Goal: Transaction & Acquisition: Purchase product/service

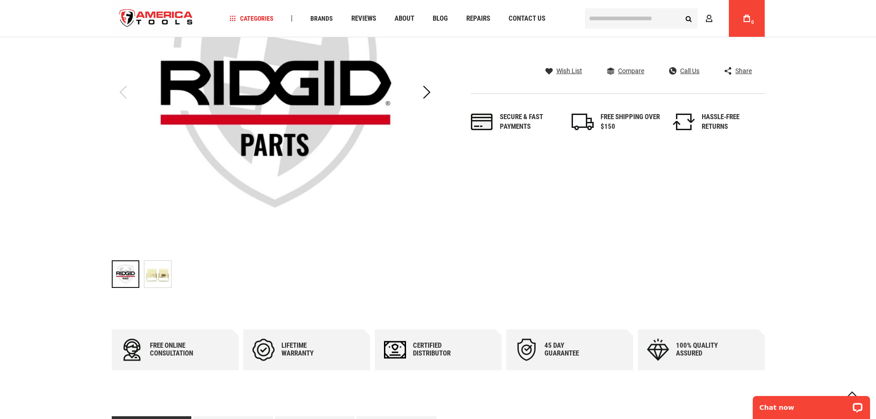
scroll to position [230, 0]
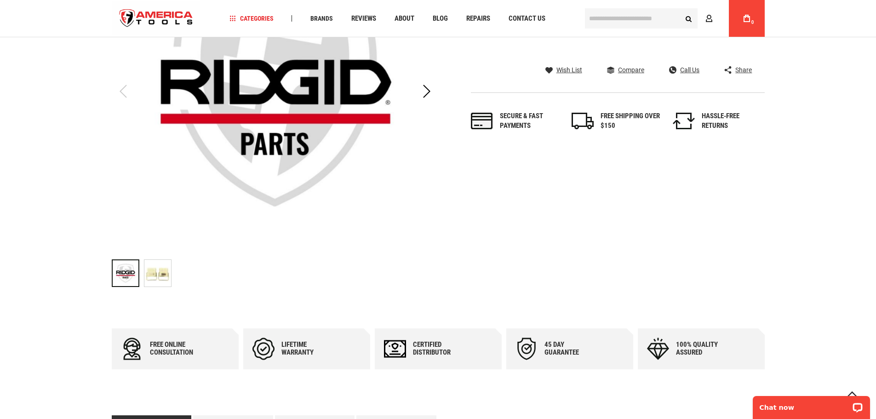
click at [167, 275] on img "RIDGID 37353 LATCH, PKG OF 2 PROPRESS CASE" at bounding box center [157, 273] width 27 height 27
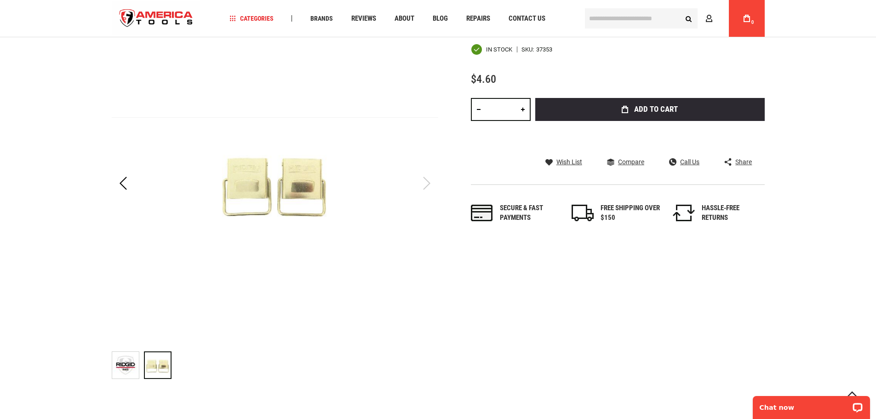
scroll to position [46, 0]
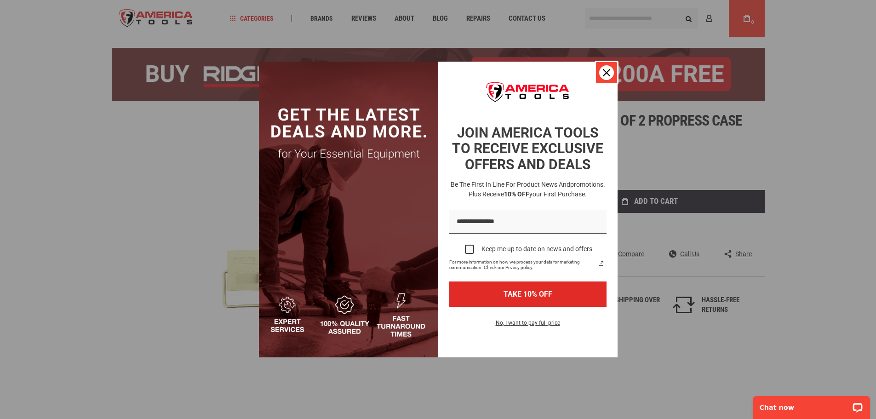
click at [609, 73] on icon "close icon" at bounding box center [606, 72] width 7 height 7
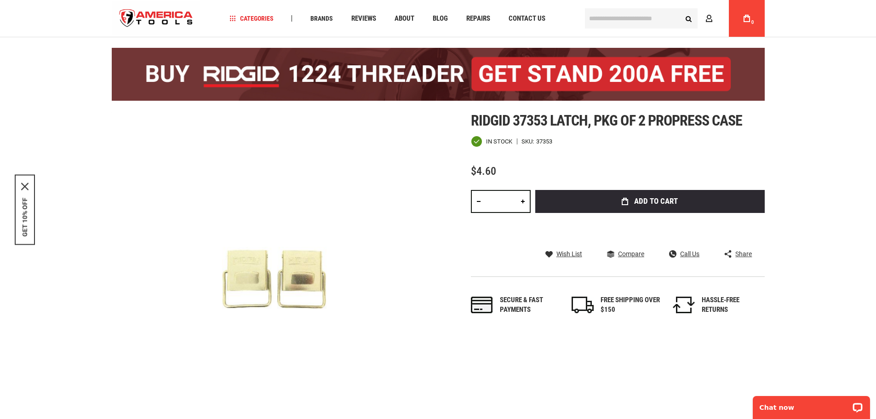
click at [524, 200] on link at bounding box center [523, 201] width 16 height 23
type input "*"
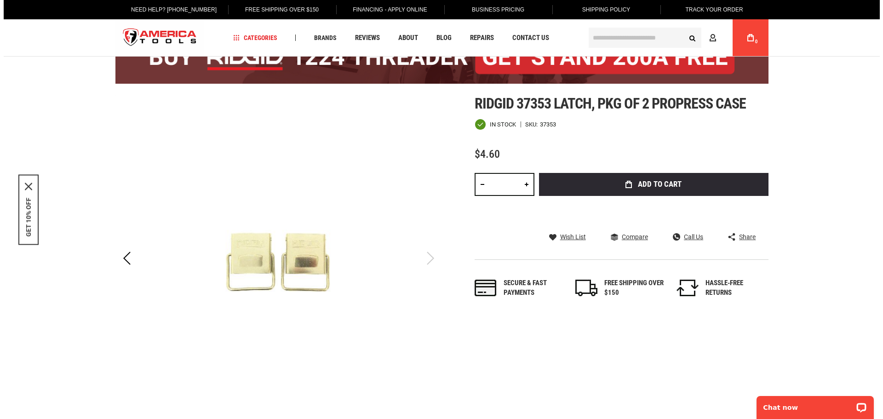
scroll to position [0, 0]
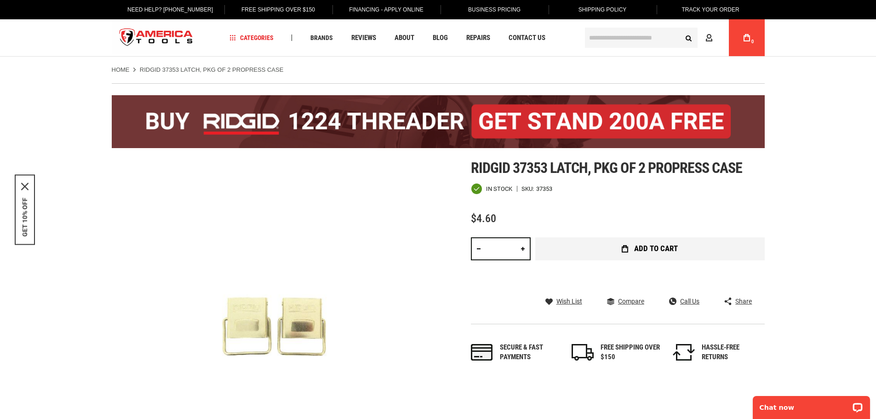
click at [636, 250] on span "Add to Cart" at bounding box center [656, 249] width 44 height 8
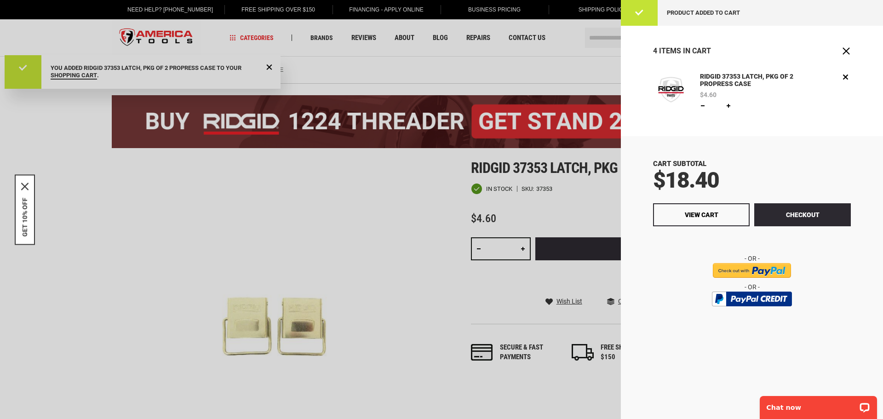
click at [358, 225] on div at bounding box center [441, 209] width 883 height 419
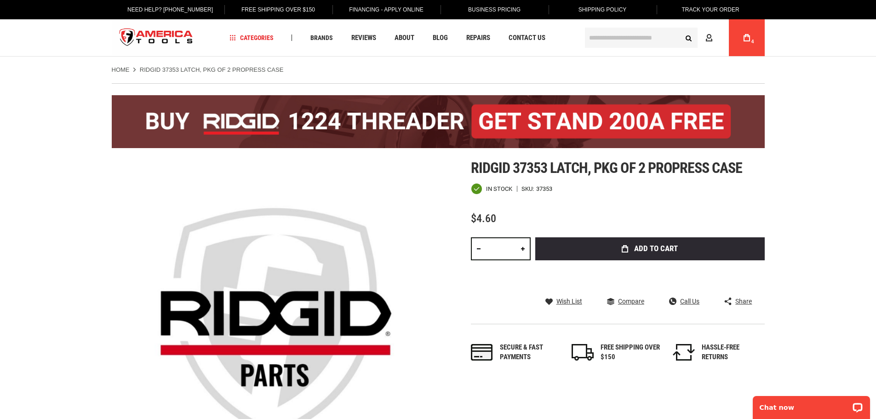
click at [524, 248] on link at bounding box center [523, 248] width 16 height 23
click at [523, 247] on link at bounding box center [523, 248] width 16 height 23
type input "*"
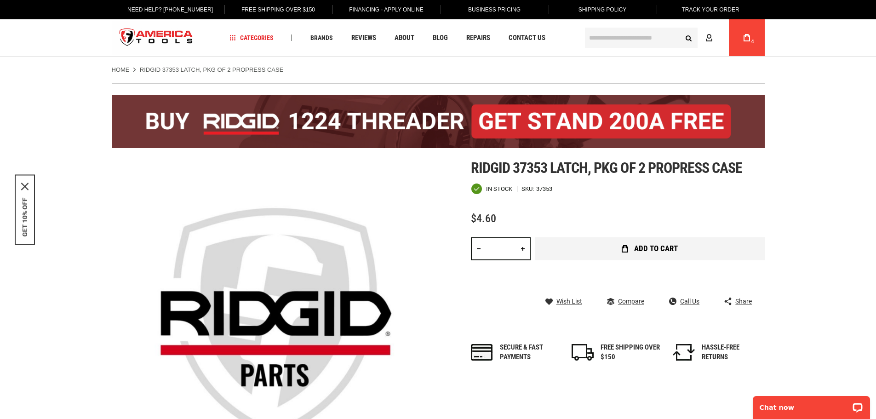
click at [631, 252] on button "Add to Cart" at bounding box center [650, 248] width 230 height 23
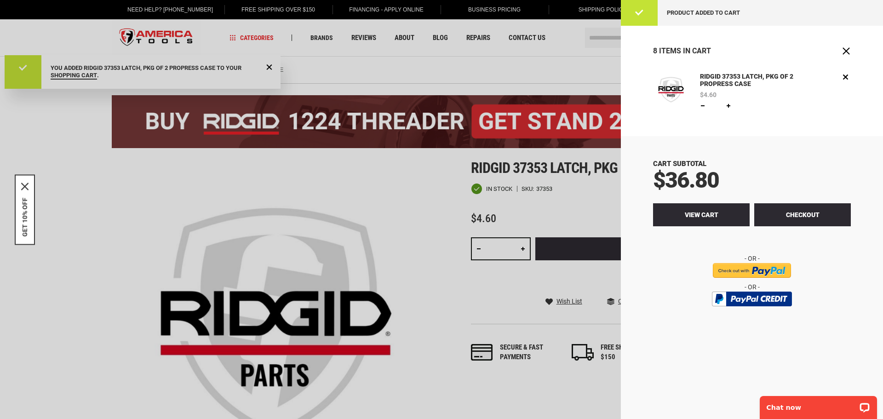
click at [698, 214] on span "View Cart" at bounding box center [702, 214] width 34 height 7
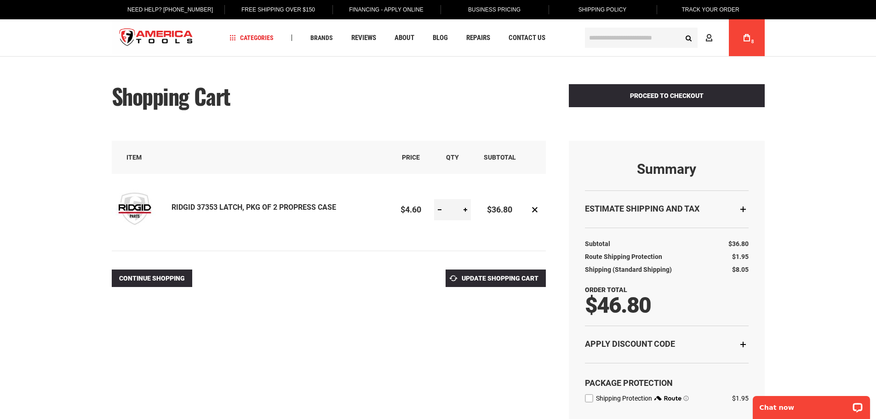
click at [441, 211] on link at bounding box center [439, 209] width 11 height 21
click at [440, 211] on link at bounding box center [439, 209] width 11 height 21
type input "*"
click at [502, 282] on span "Update Shopping Cart" at bounding box center [500, 278] width 77 height 7
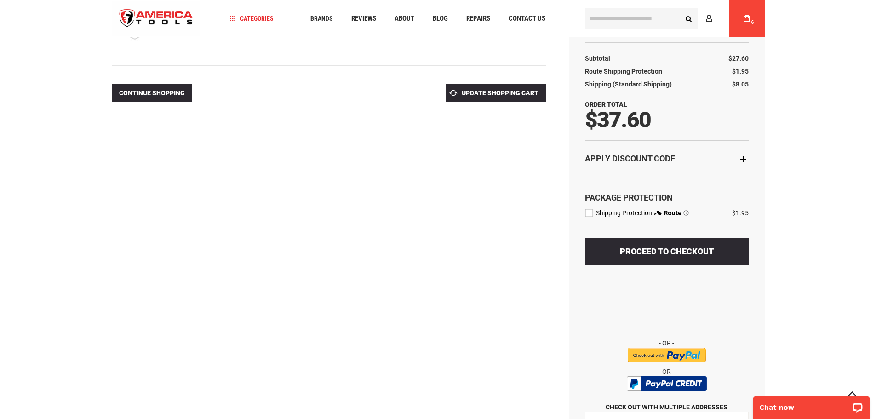
scroll to position [230, 0]
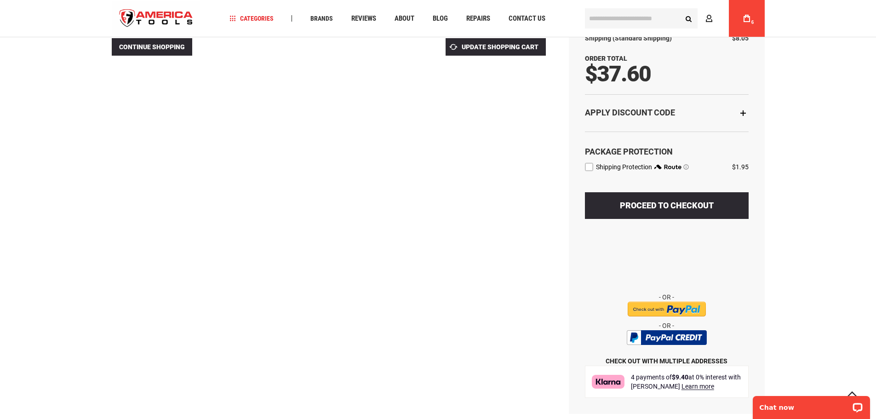
click at [657, 312] on input "image" at bounding box center [667, 309] width 78 height 15
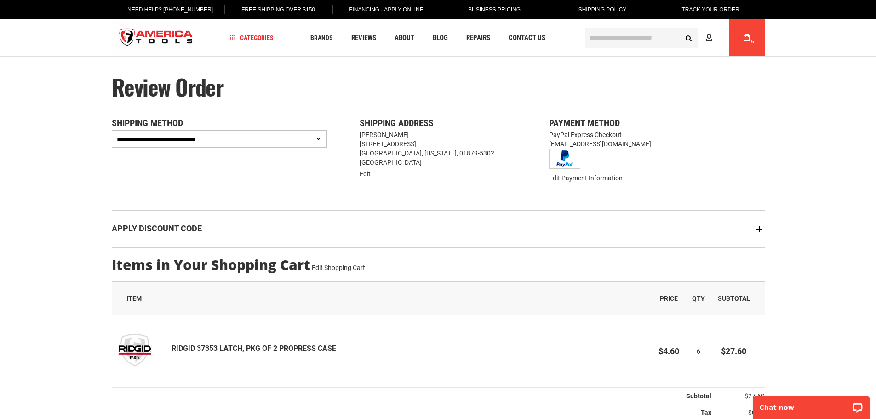
click at [320, 138] on select "**********" at bounding box center [220, 138] width 216 height 17
click at [237, 203] on div "**********" at bounding box center [438, 299] width 653 height 363
click at [317, 138] on select "**********" at bounding box center [220, 138] width 216 height 17
select select "**********"
click at [112, 130] on select "**********" at bounding box center [220, 138] width 216 height 17
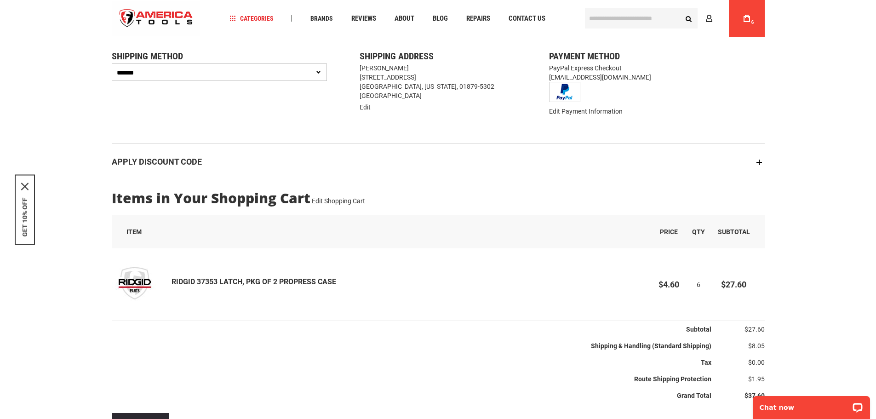
scroll to position [46, 0]
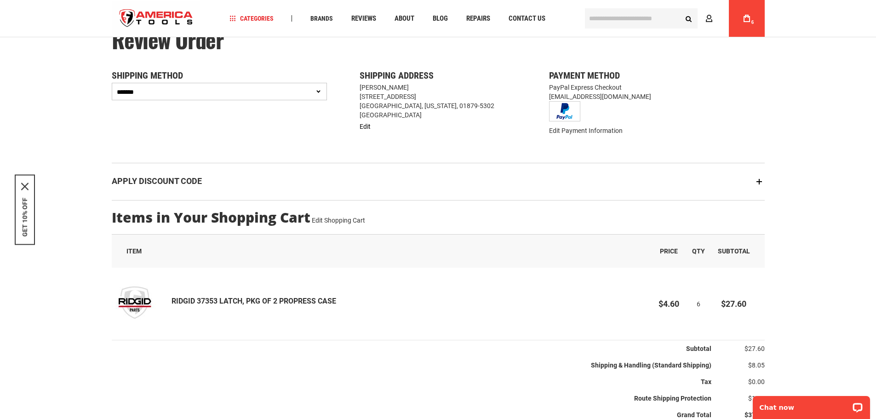
click at [365, 127] on span "Edit" at bounding box center [365, 126] width 11 height 7
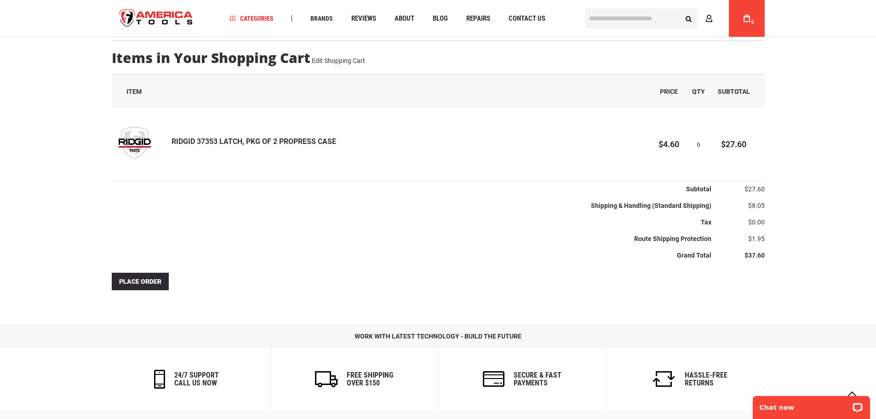
scroll to position [230, 0]
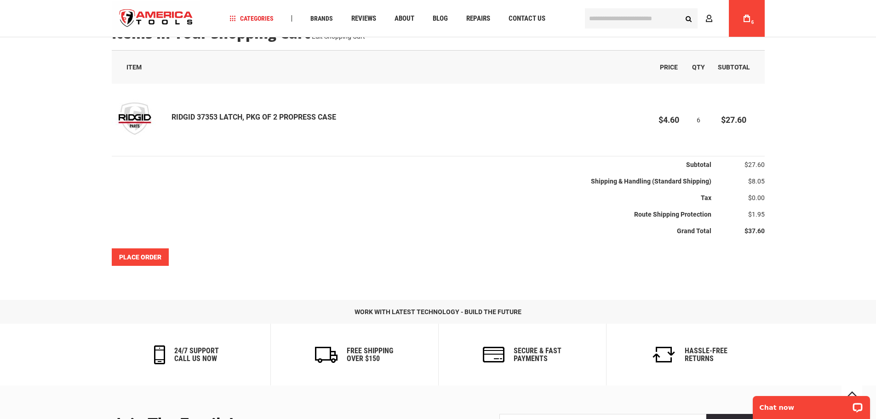
click at [144, 259] on span "Place Order" at bounding box center [140, 256] width 42 height 7
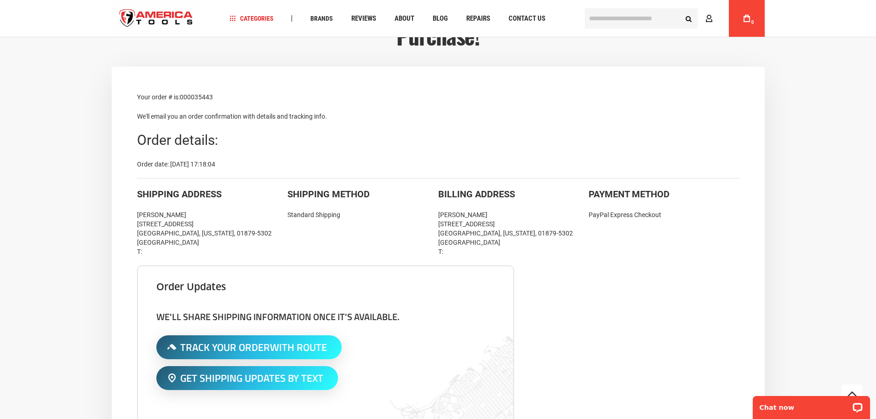
scroll to position [92, 0]
